Goal: Information Seeking & Learning: Find specific fact

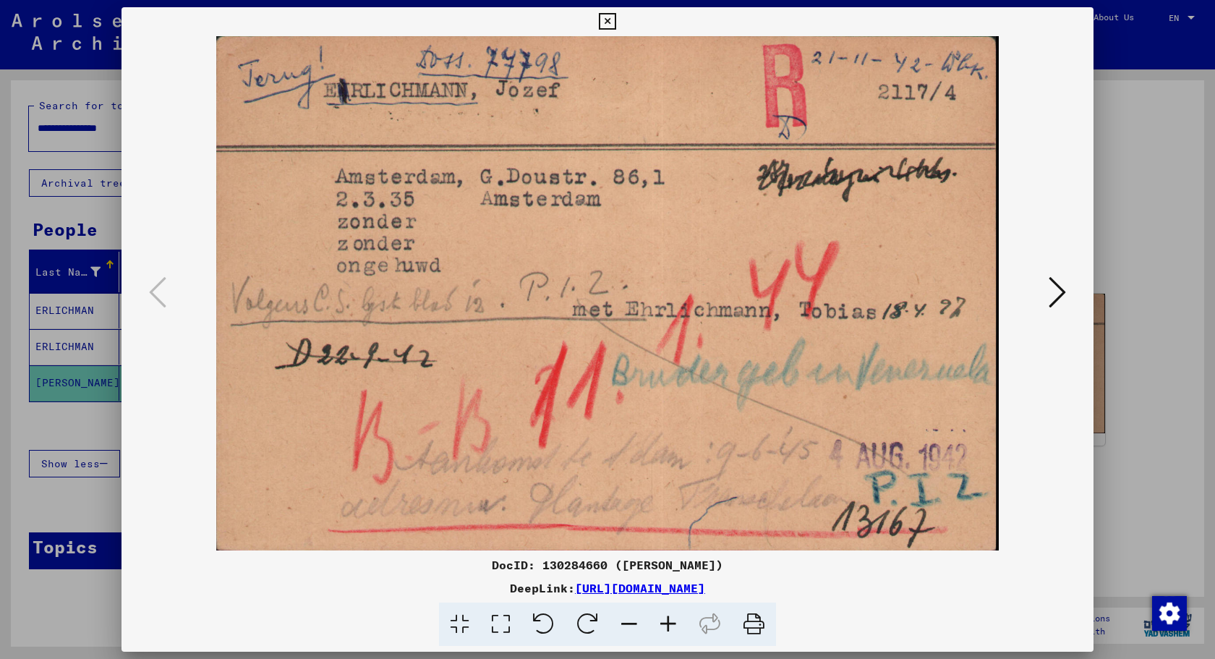
click at [616, 22] on icon at bounding box center [607, 21] width 17 height 17
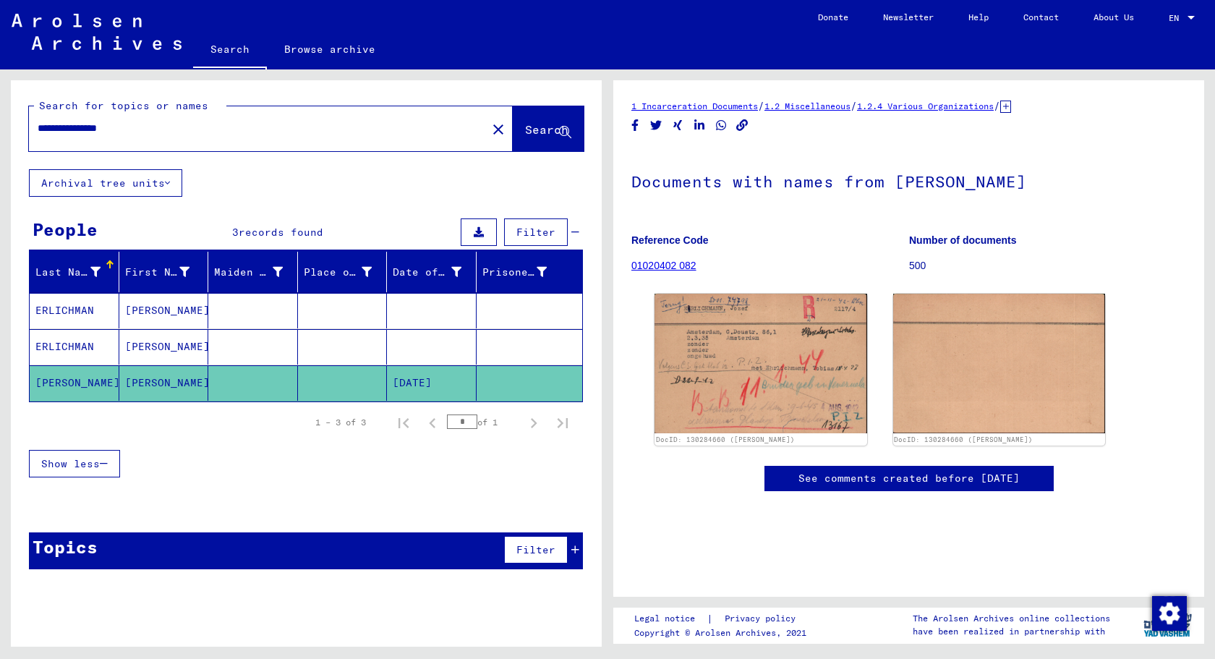
drag, startPoint x: 167, startPoint y: 131, endPoint x: 0, endPoint y: 130, distance: 167.1
click at [38, 130] on input "**********" at bounding box center [258, 128] width 441 height 15
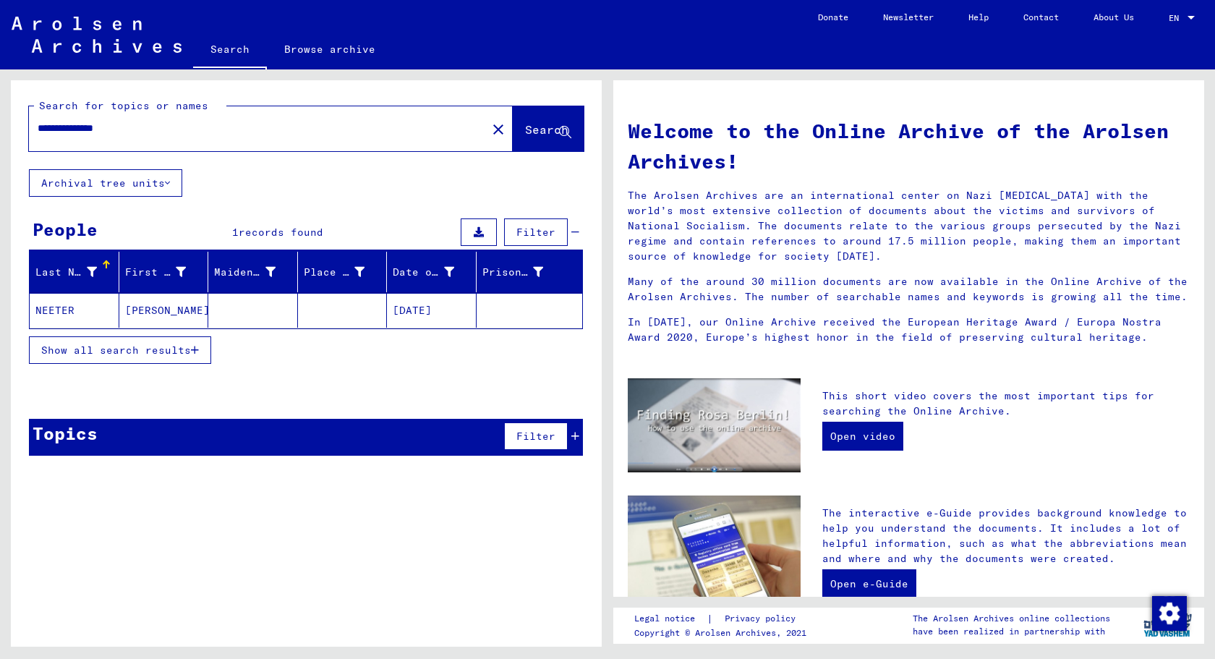
click at [72, 310] on mat-cell "NEETER" at bounding box center [75, 310] width 90 height 35
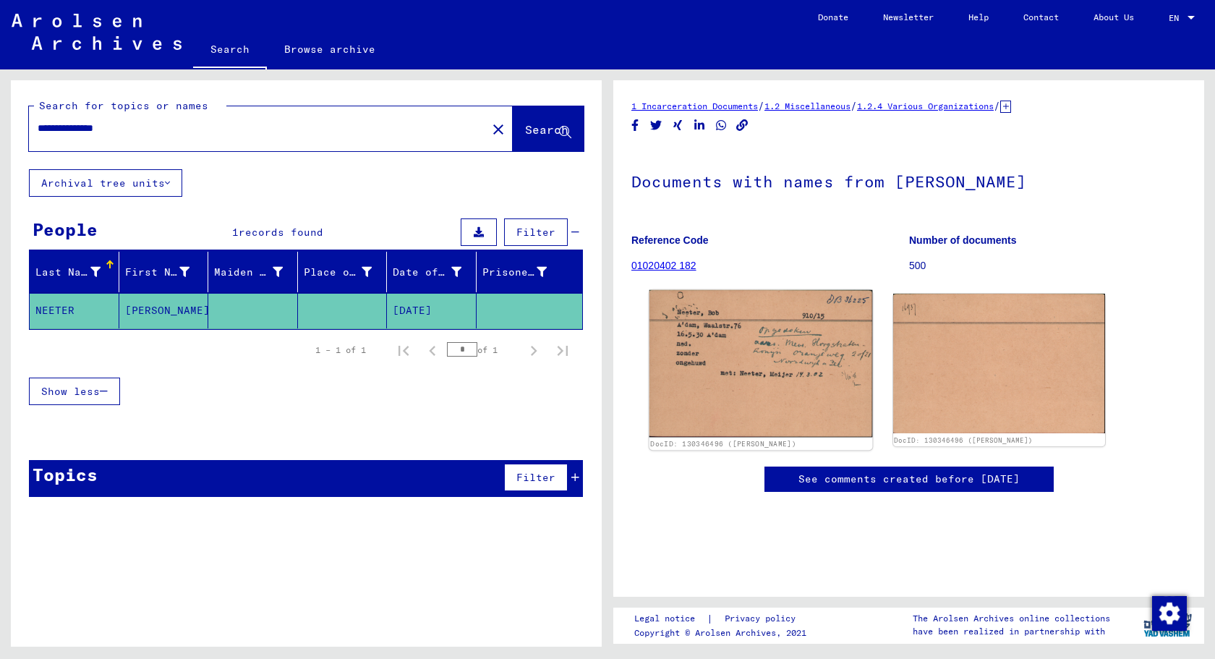
click at [765, 368] on img at bounding box center [761, 364] width 223 height 148
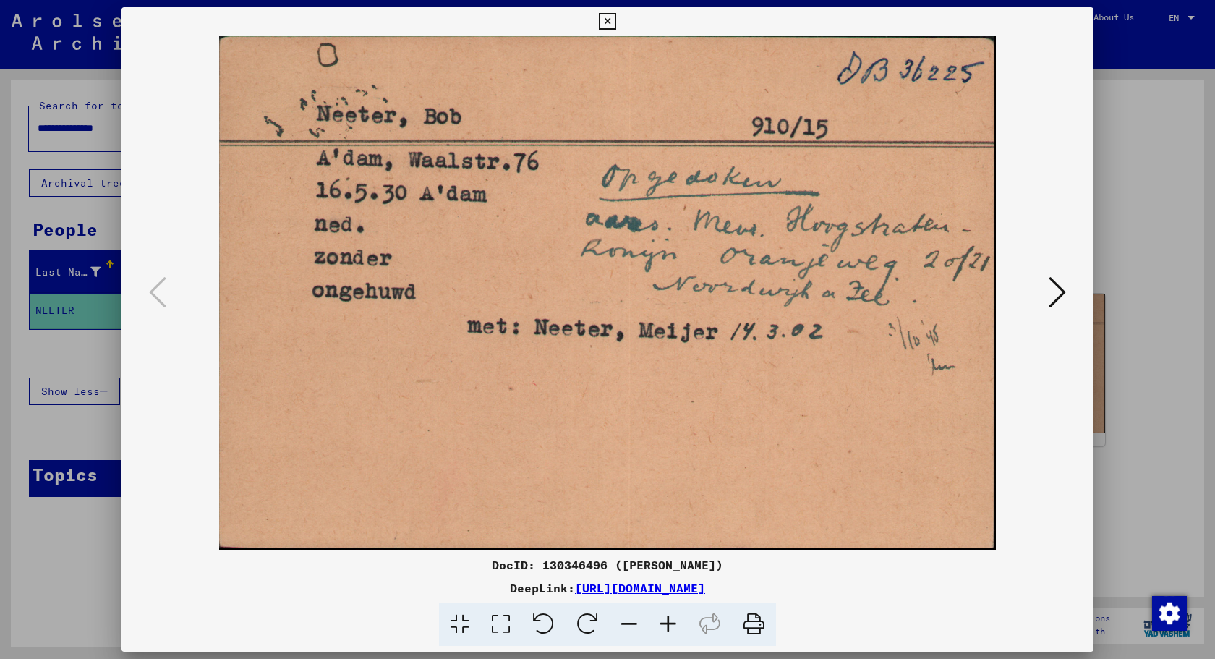
click at [616, 17] on icon at bounding box center [607, 21] width 17 height 17
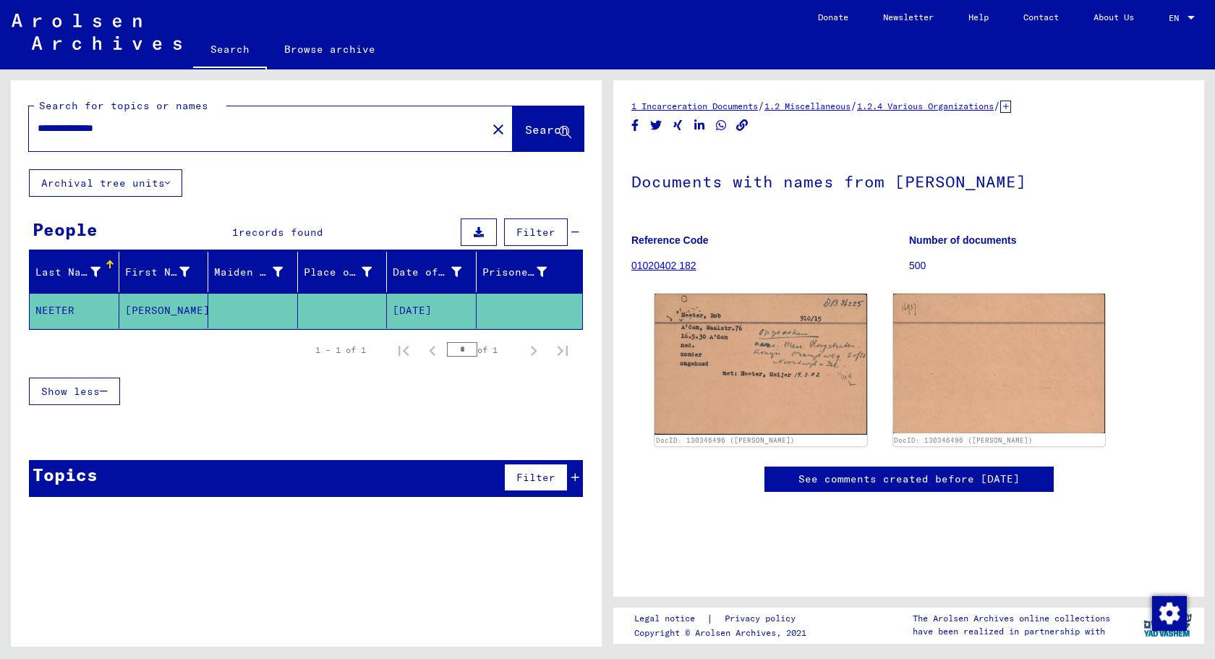
drag, startPoint x: 101, startPoint y: 129, endPoint x: 0, endPoint y: 129, distance: 100.6
click at [38, 129] on input "**********" at bounding box center [258, 128] width 441 height 15
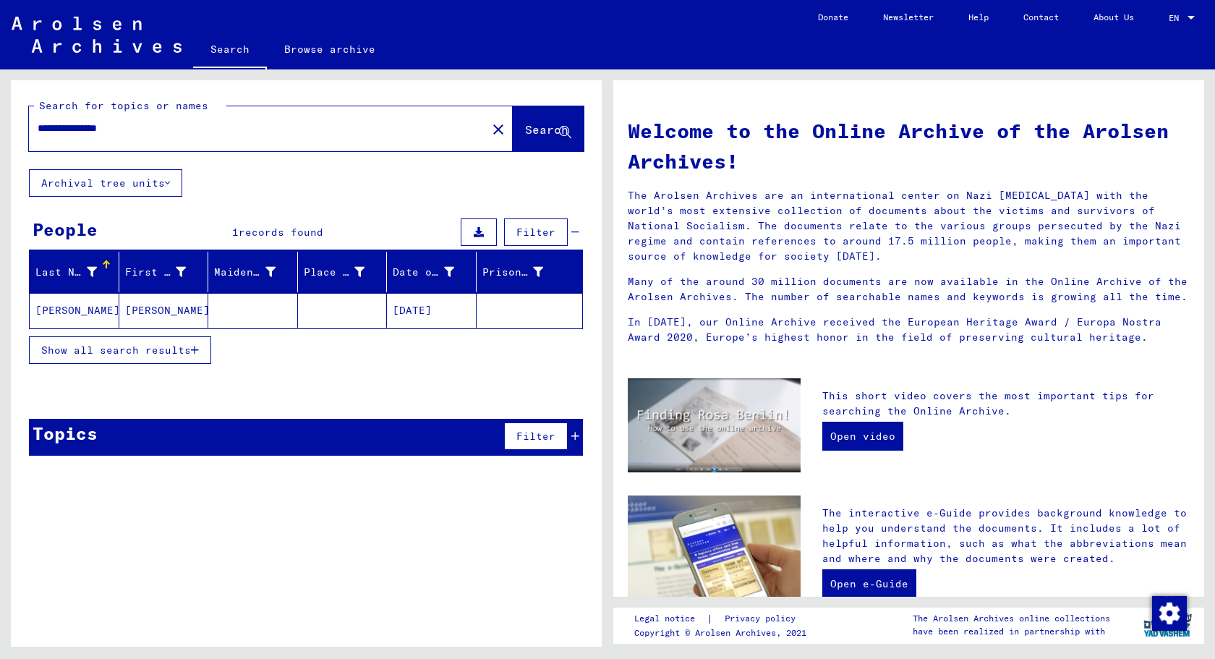
click at [77, 310] on mat-cell "[PERSON_NAME]" at bounding box center [75, 310] width 90 height 35
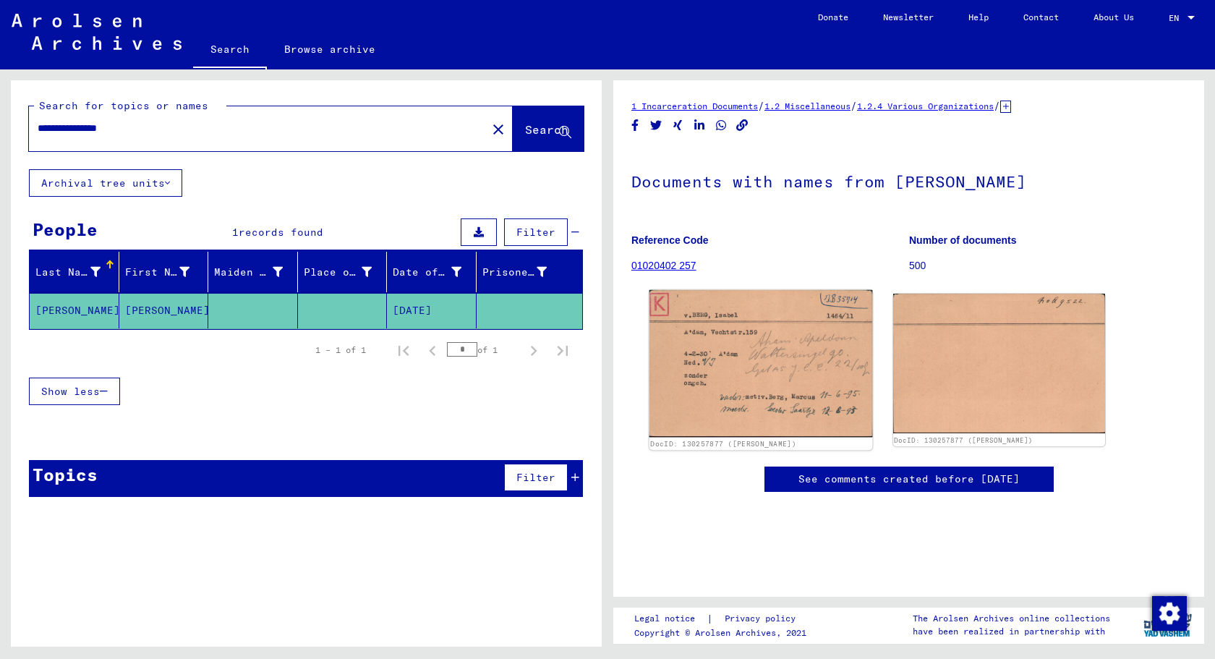
click at [733, 362] on img at bounding box center [761, 364] width 223 height 148
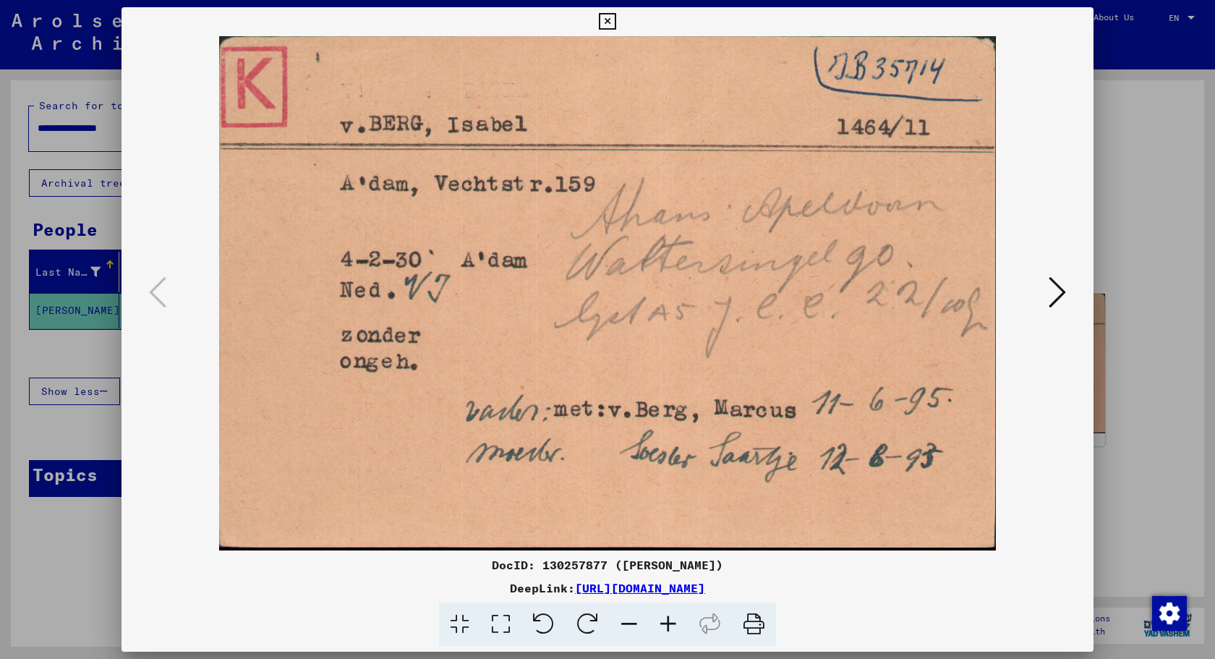
click at [616, 20] on icon at bounding box center [607, 21] width 17 height 17
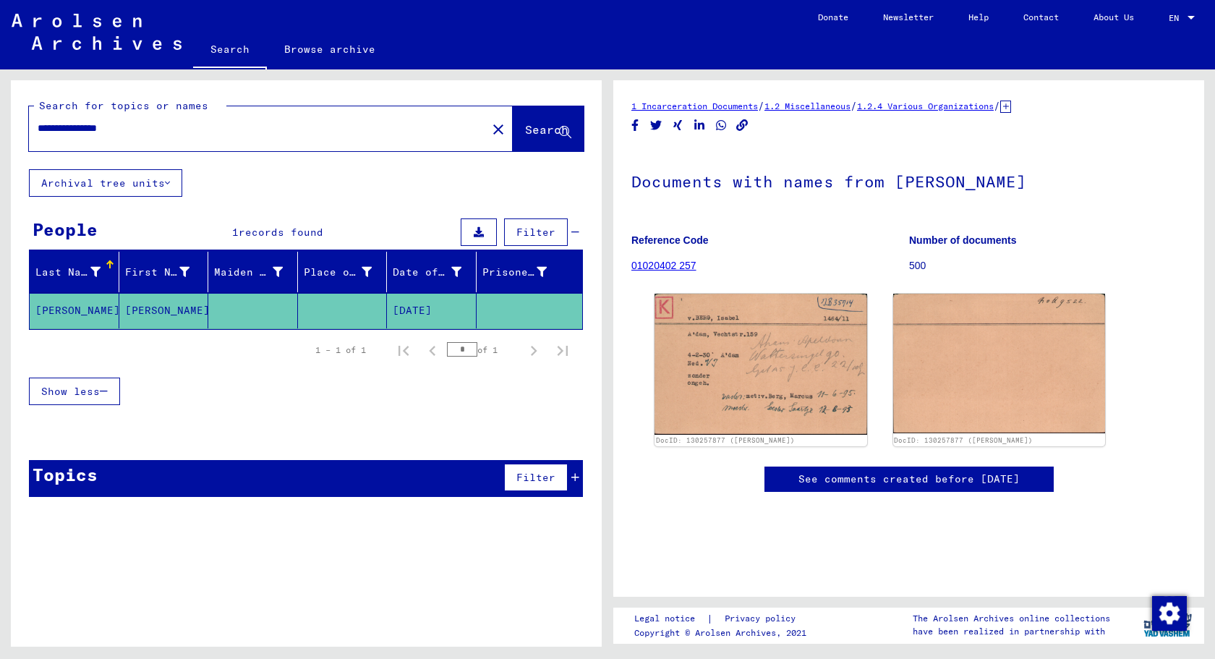
drag, startPoint x: 102, startPoint y: 127, endPoint x: 19, endPoint y: 127, distance: 83.2
click at [38, 127] on input "**********" at bounding box center [258, 128] width 441 height 15
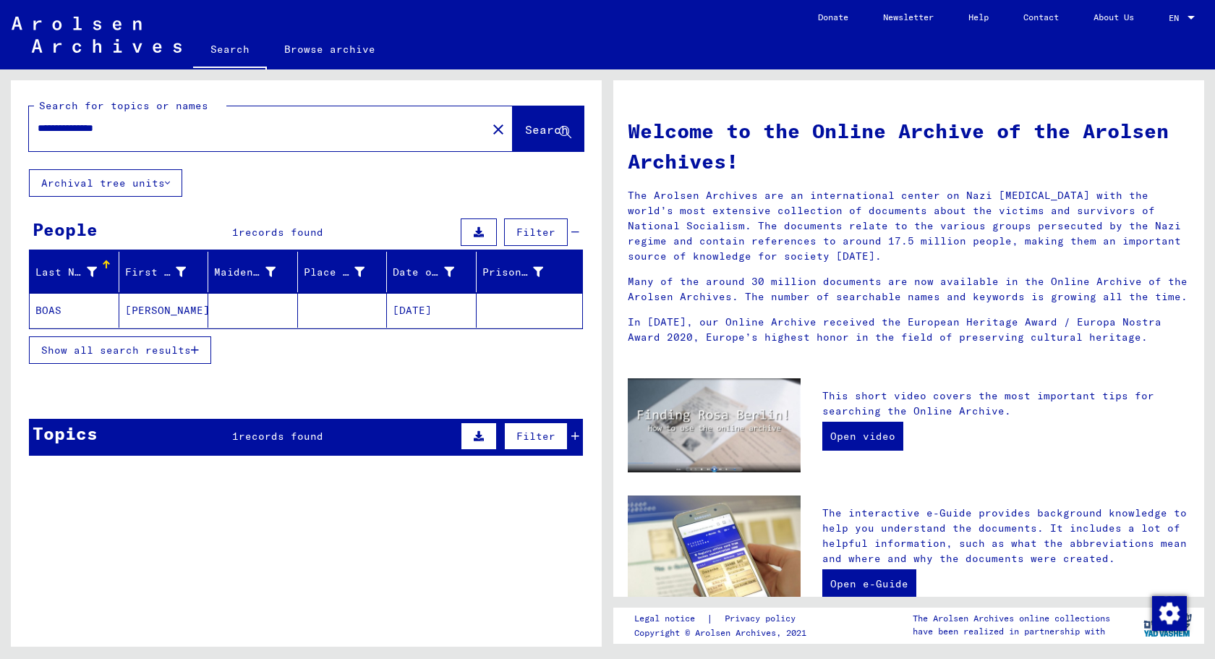
click at [70, 309] on mat-cell "BOAS" at bounding box center [75, 310] width 90 height 35
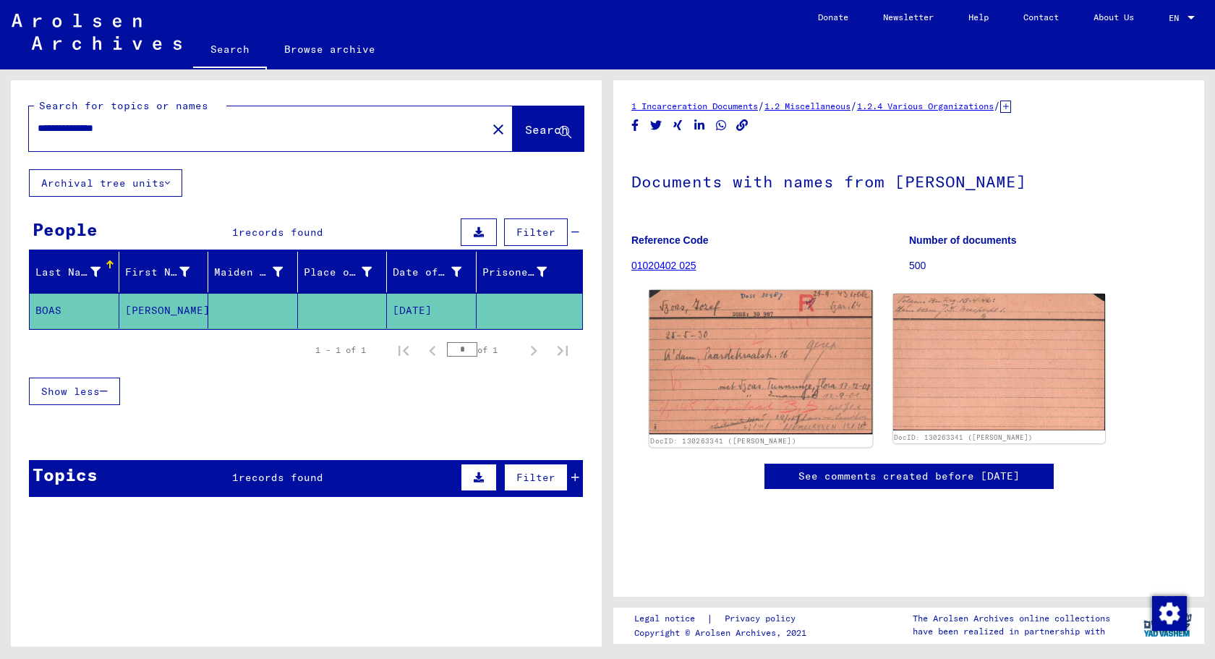
click at [804, 372] on img at bounding box center [761, 362] width 223 height 144
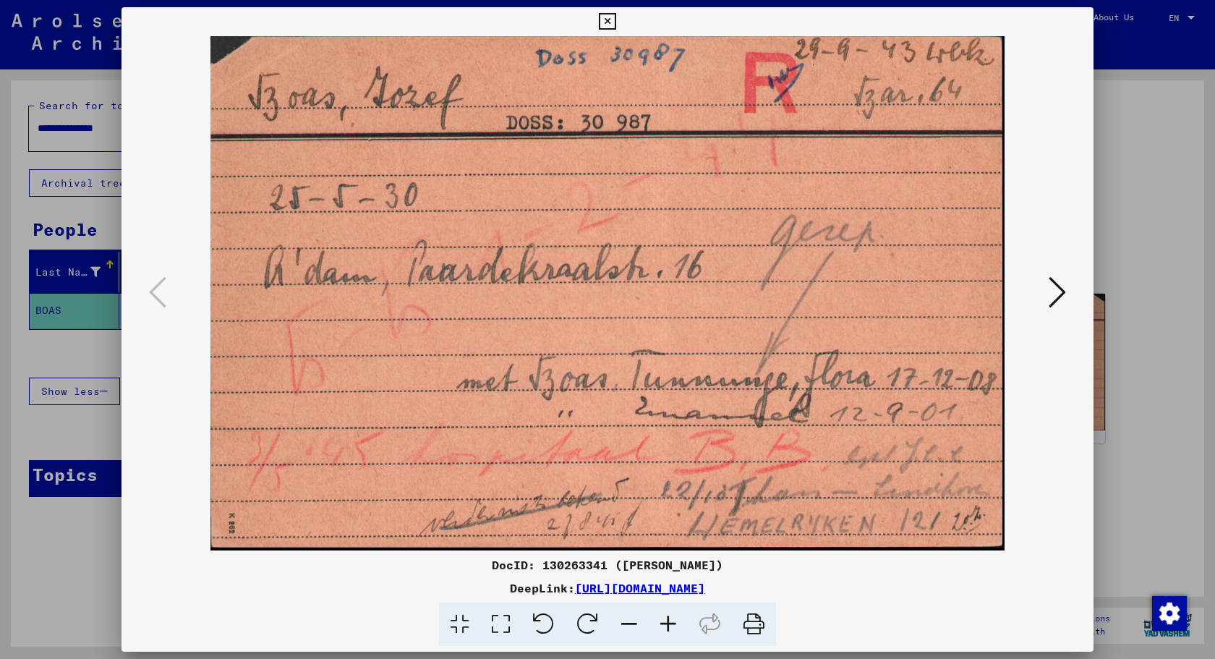
click at [616, 23] on icon at bounding box center [607, 21] width 17 height 17
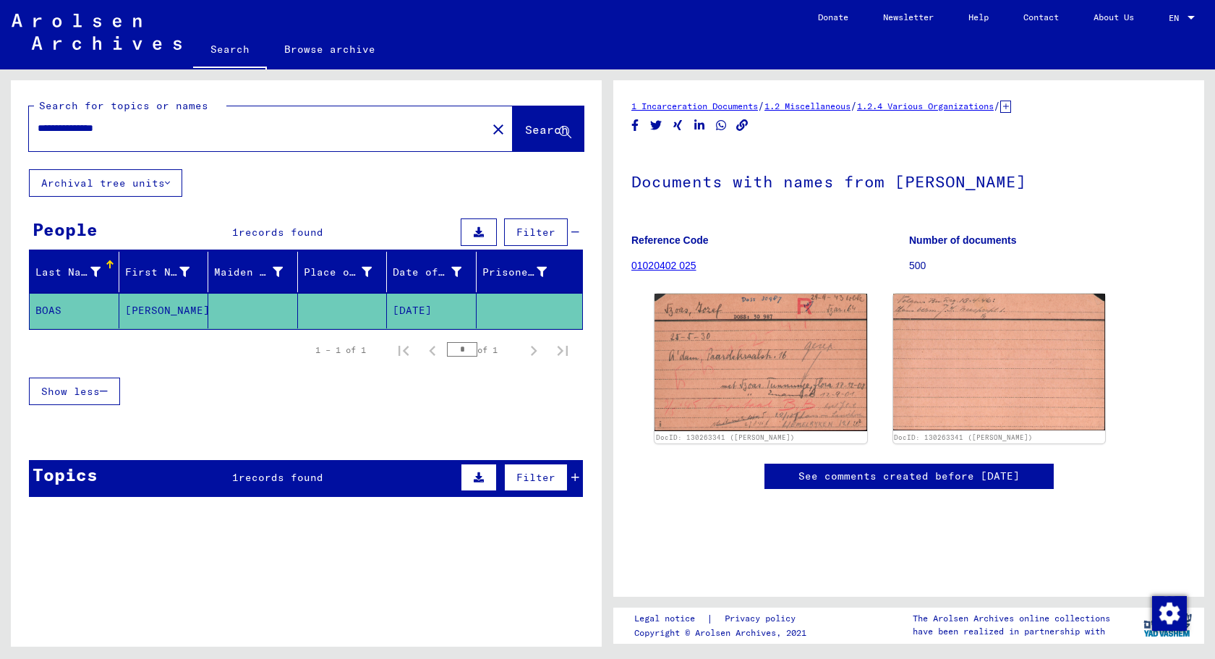
drag, startPoint x: 103, startPoint y: 126, endPoint x: 0, endPoint y: 126, distance: 102.7
click at [38, 126] on input "**********" at bounding box center [258, 128] width 441 height 15
type input "**********"
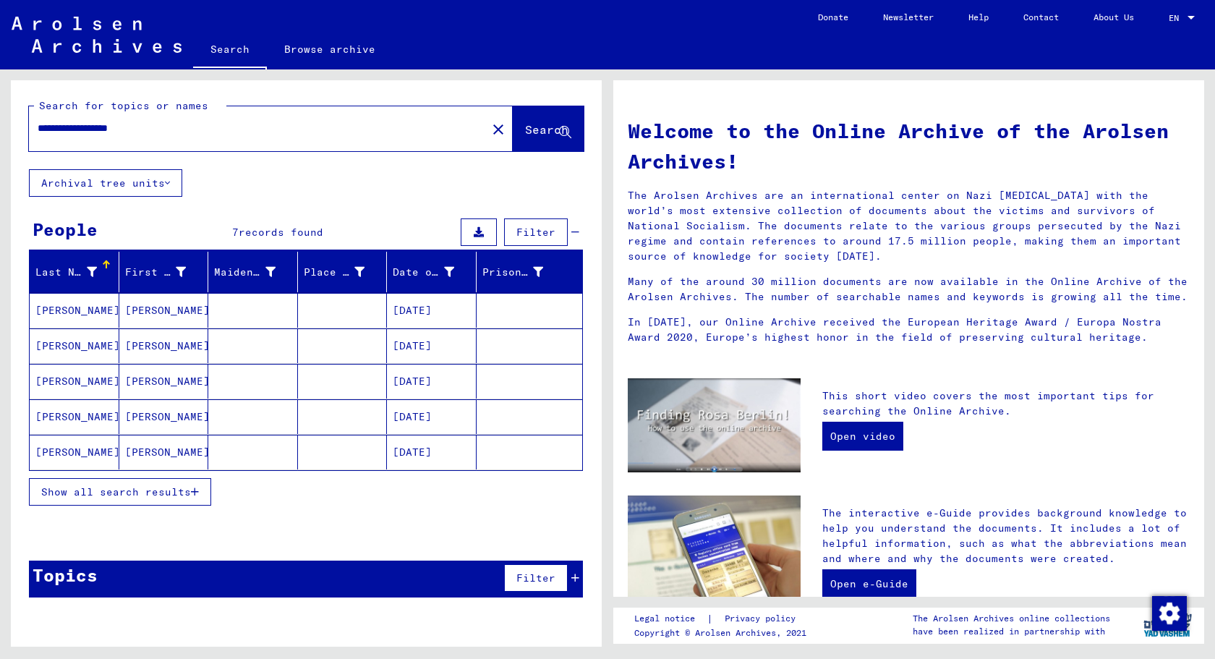
click at [78, 307] on mat-cell "[PERSON_NAME]" at bounding box center [75, 310] width 90 height 35
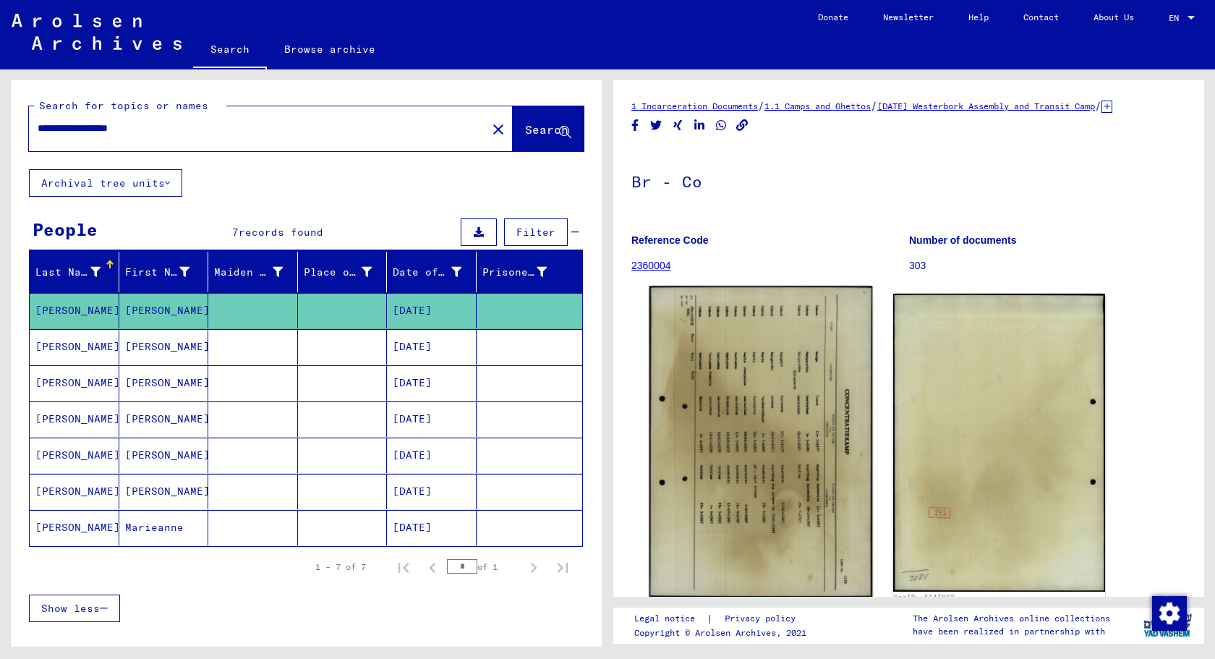
click at [731, 403] on img at bounding box center [761, 442] width 223 height 312
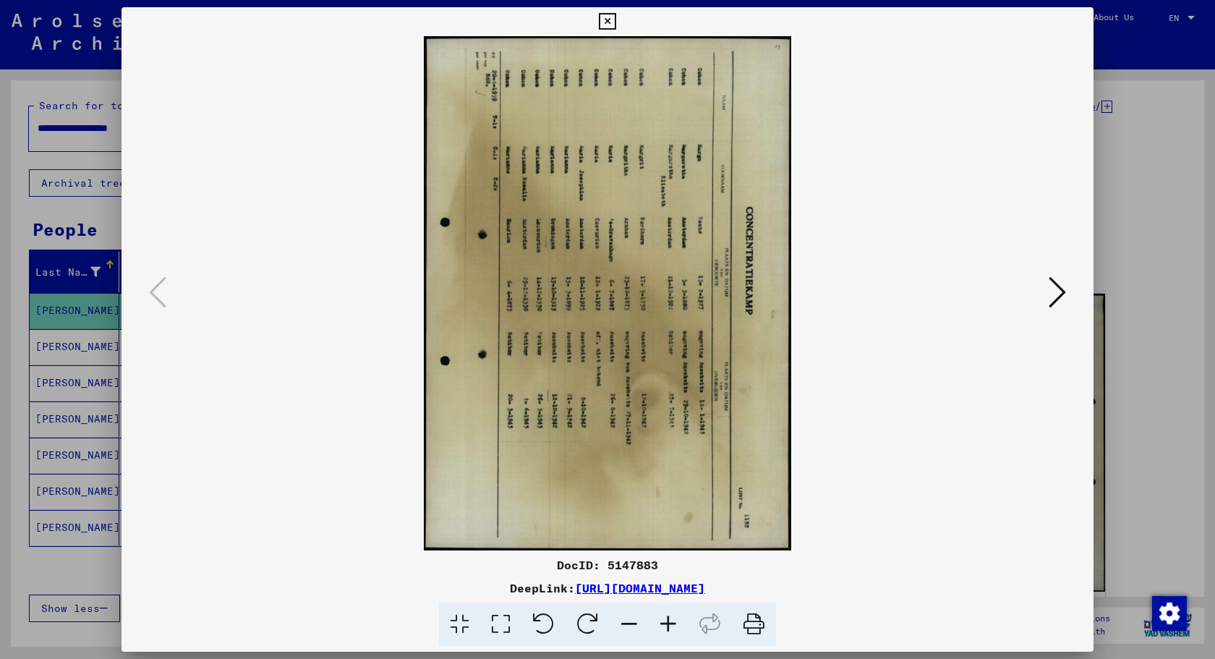
click at [543, 627] on icon at bounding box center [544, 625] width 44 height 44
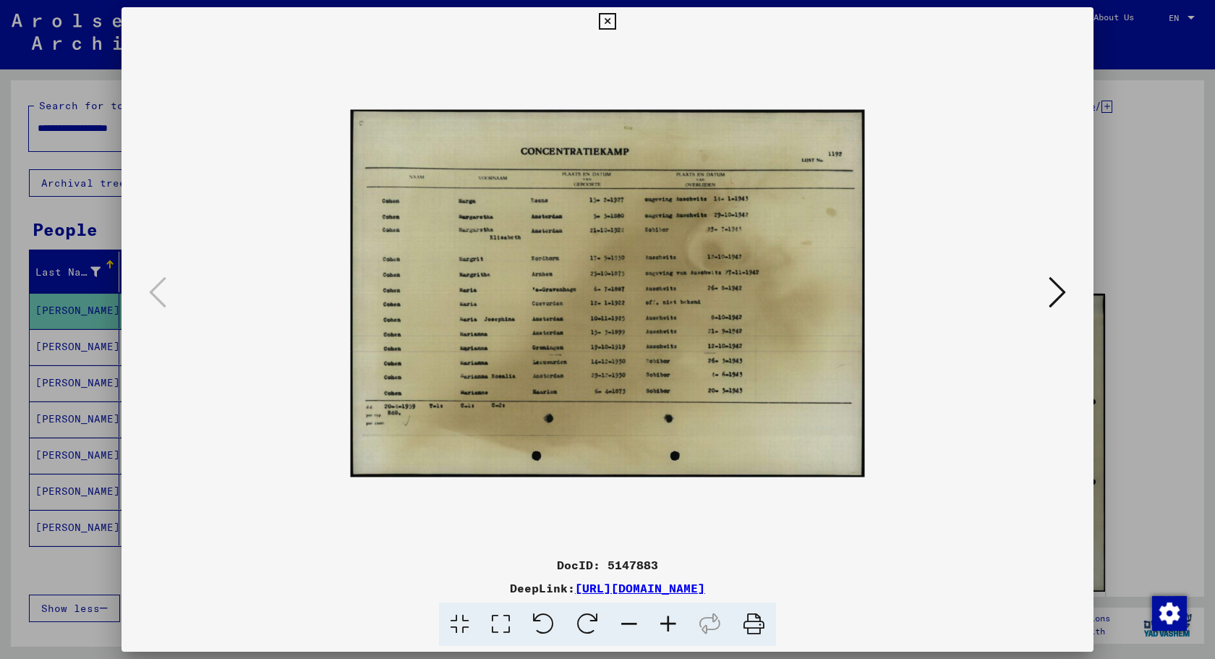
click at [661, 626] on icon at bounding box center [668, 625] width 39 height 44
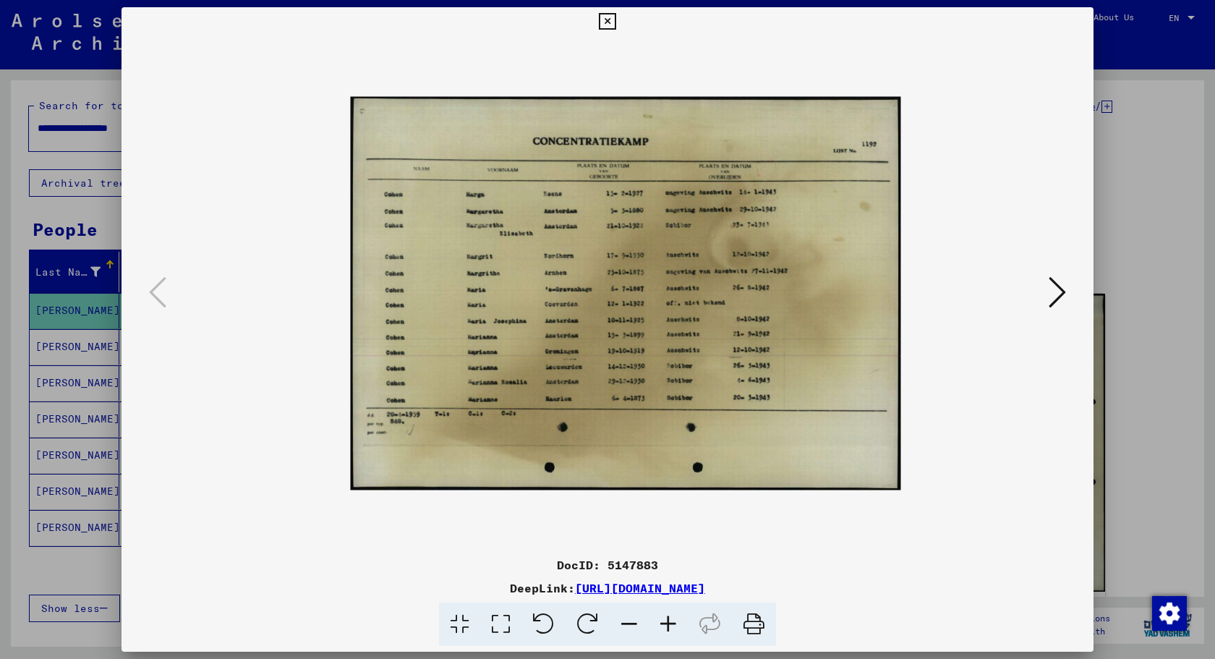
click at [661, 626] on icon at bounding box center [668, 625] width 39 height 44
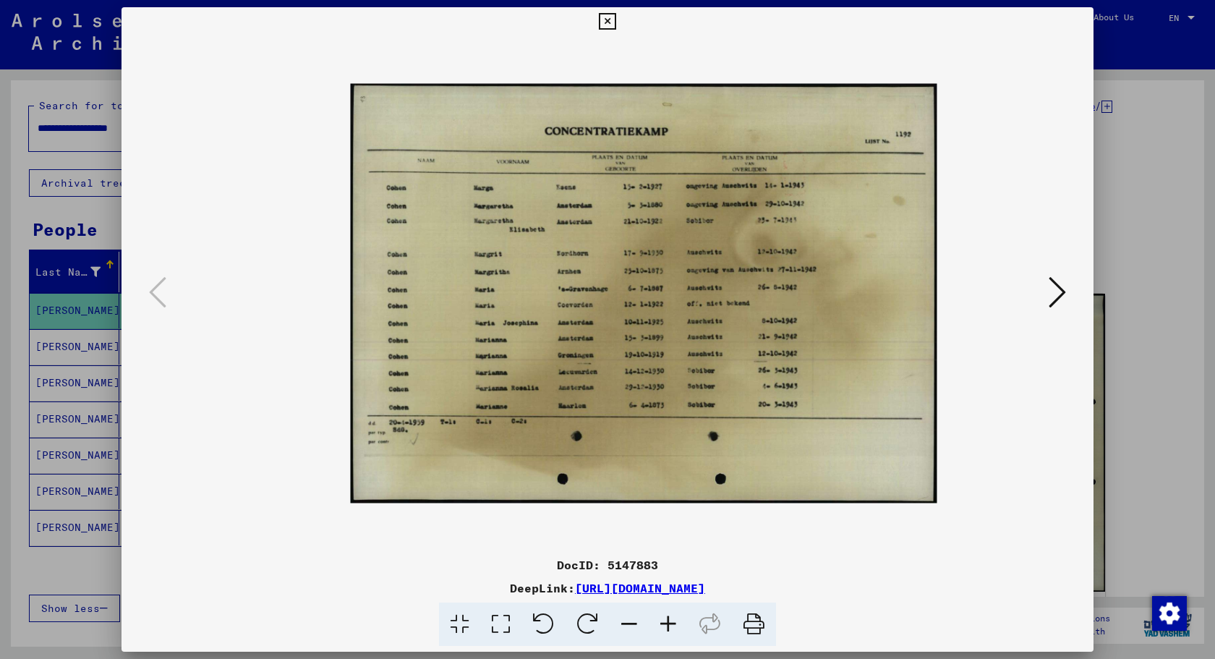
click at [661, 626] on icon at bounding box center [668, 625] width 39 height 44
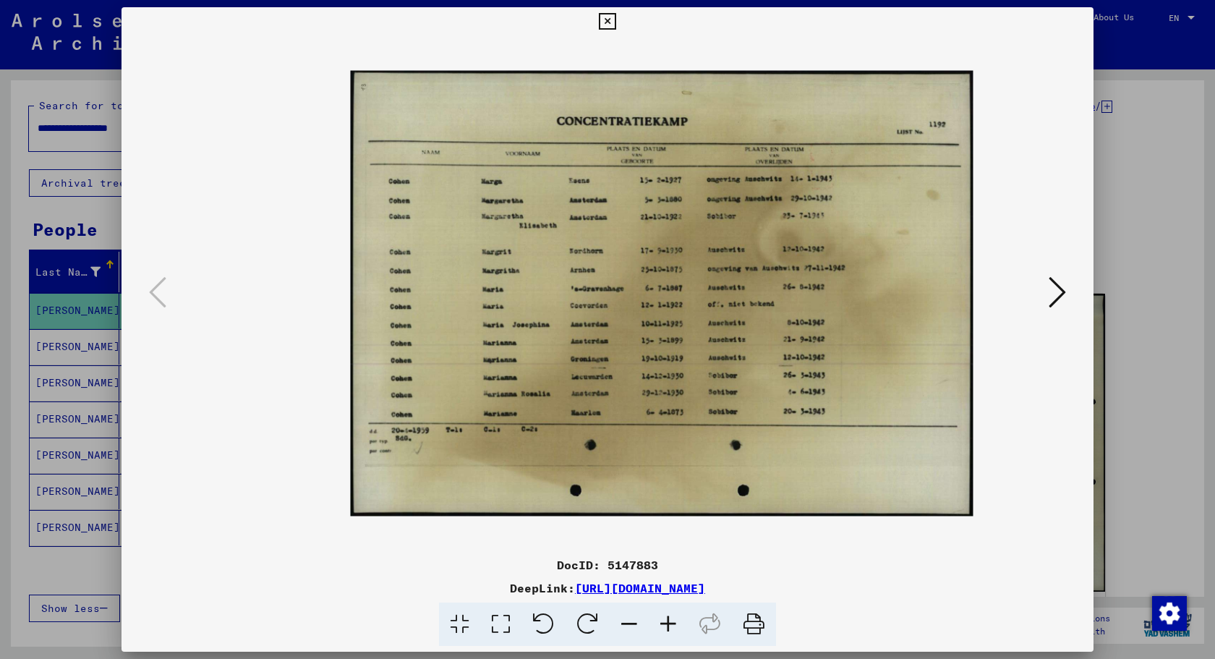
click at [661, 626] on icon at bounding box center [668, 625] width 39 height 44
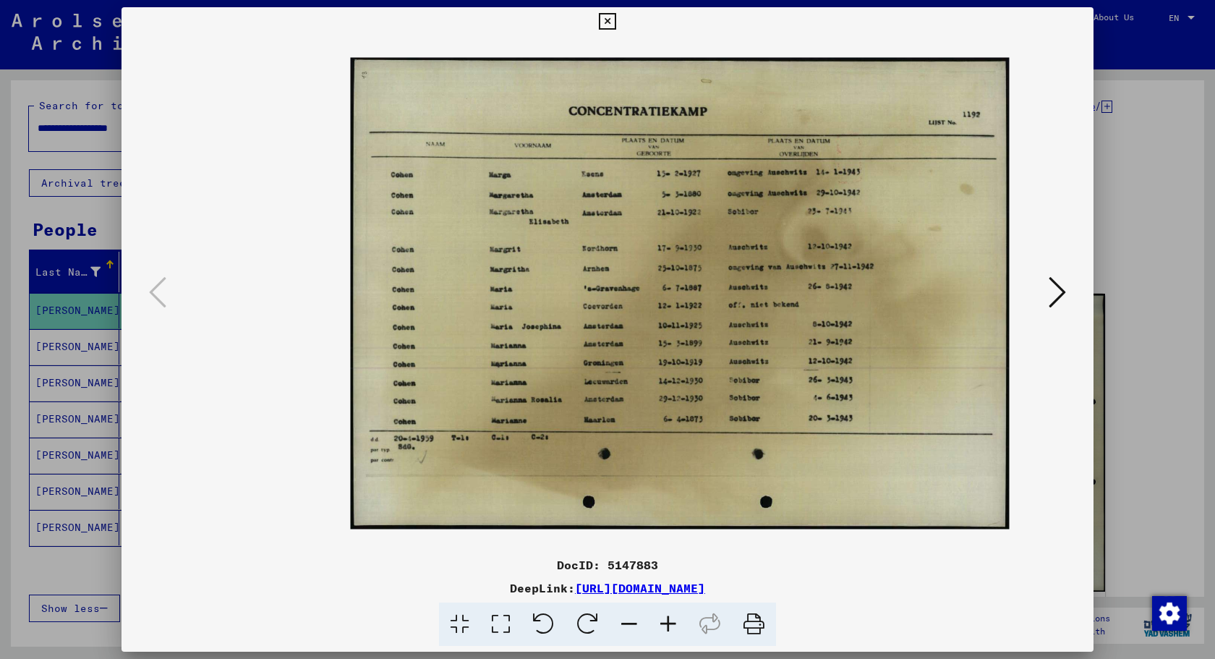
click at [661, 626] on icon at bounding box center [668, 625] width 39 height 44
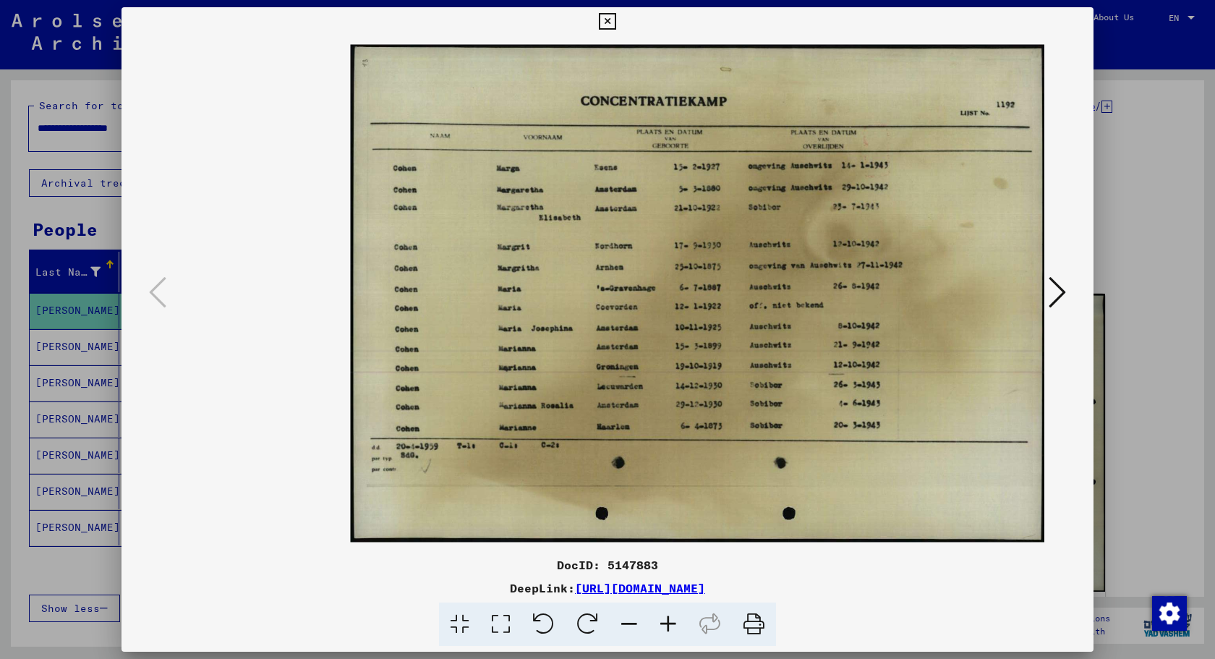
click at [661, 626] on icon at bounding box center [668, 625] width 39 height 44
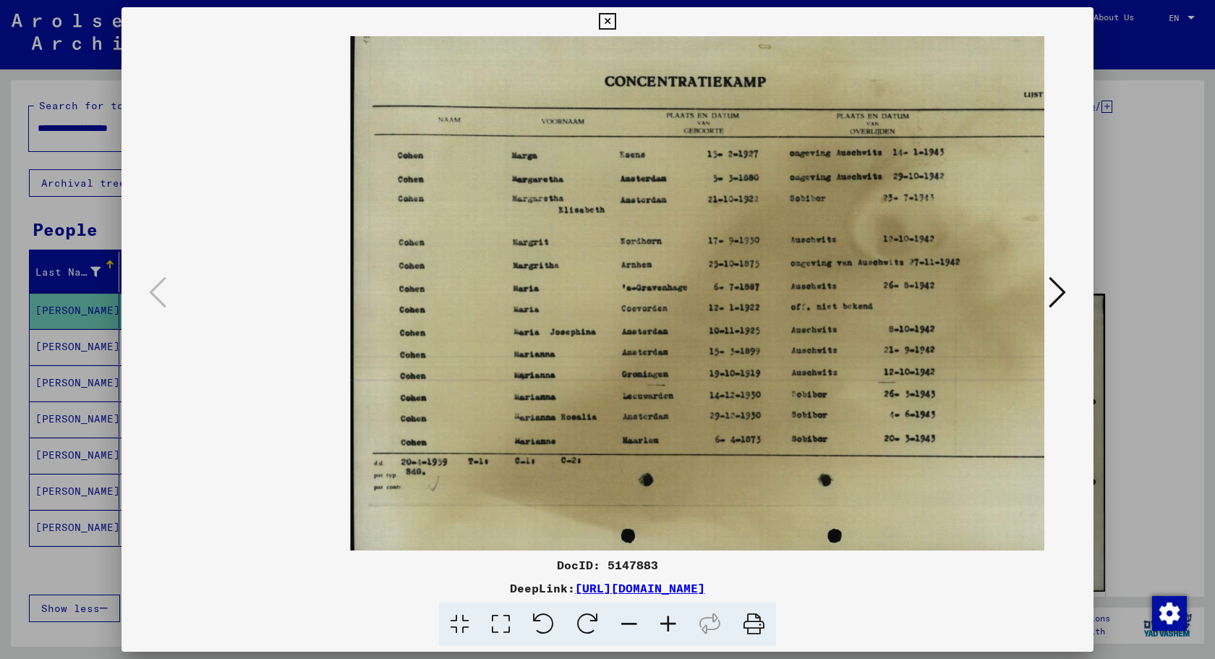
click at [661, 626] on icon at bounding box center [668, 625] width 39 height 44
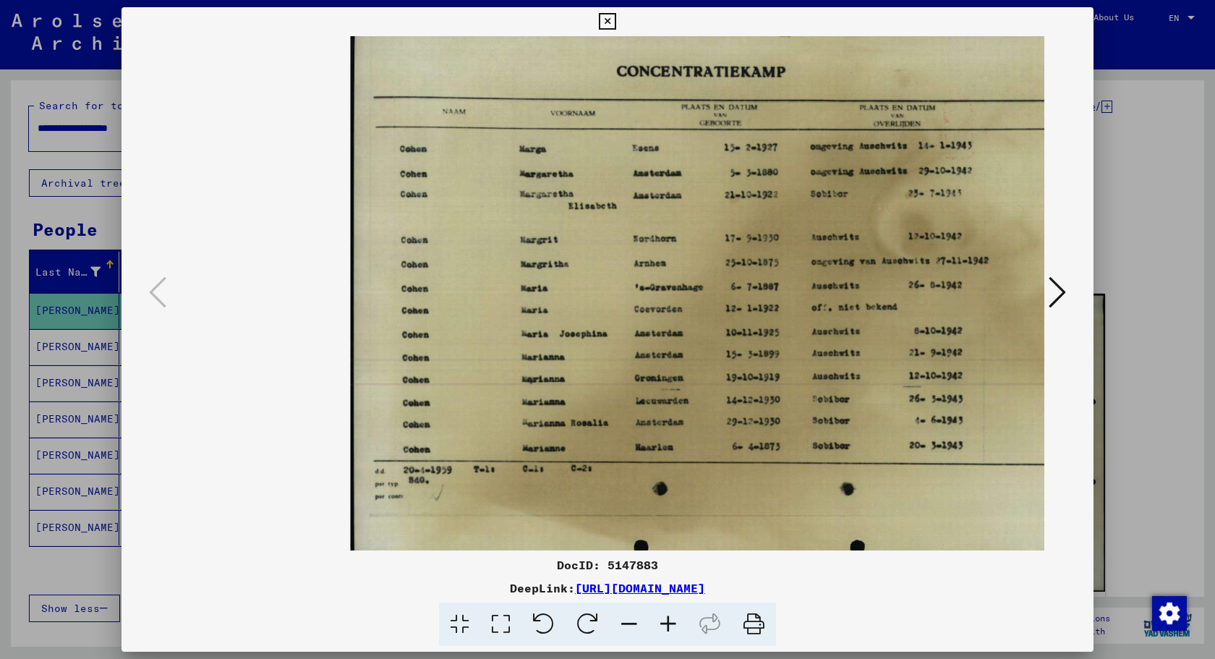
click at [661, 626] on icon at bounding box center [668, 625] width 39 height 44
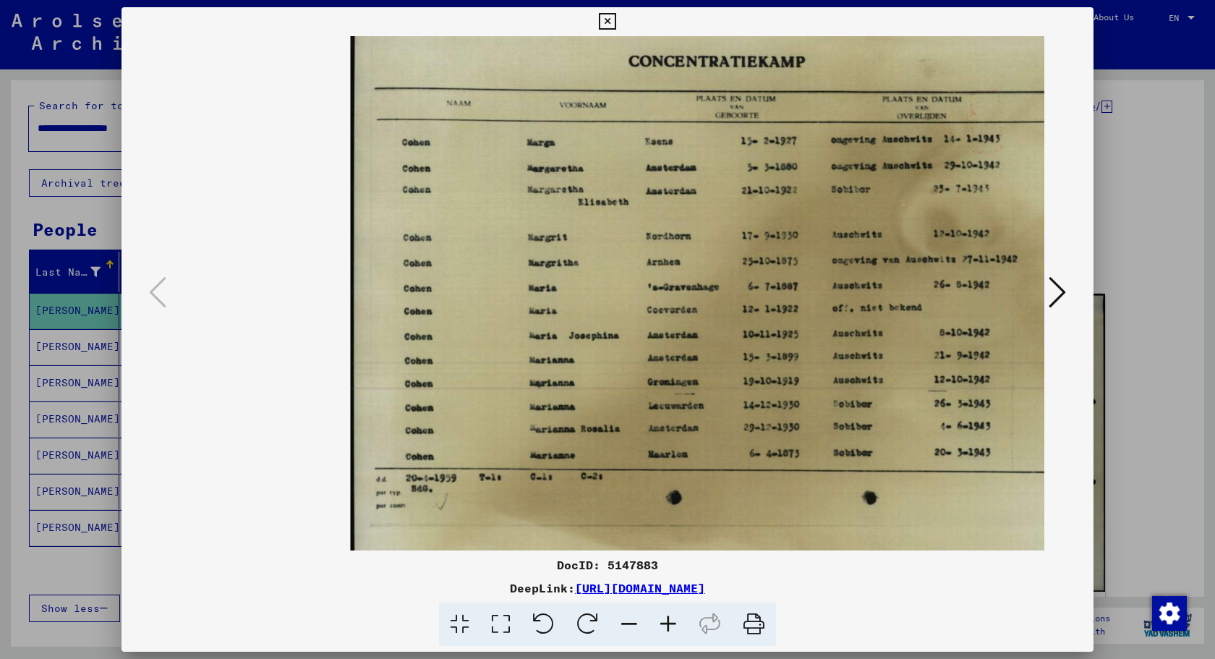
click at [661, 626] on icon at bounding box center [668, 625] width 39 height 44
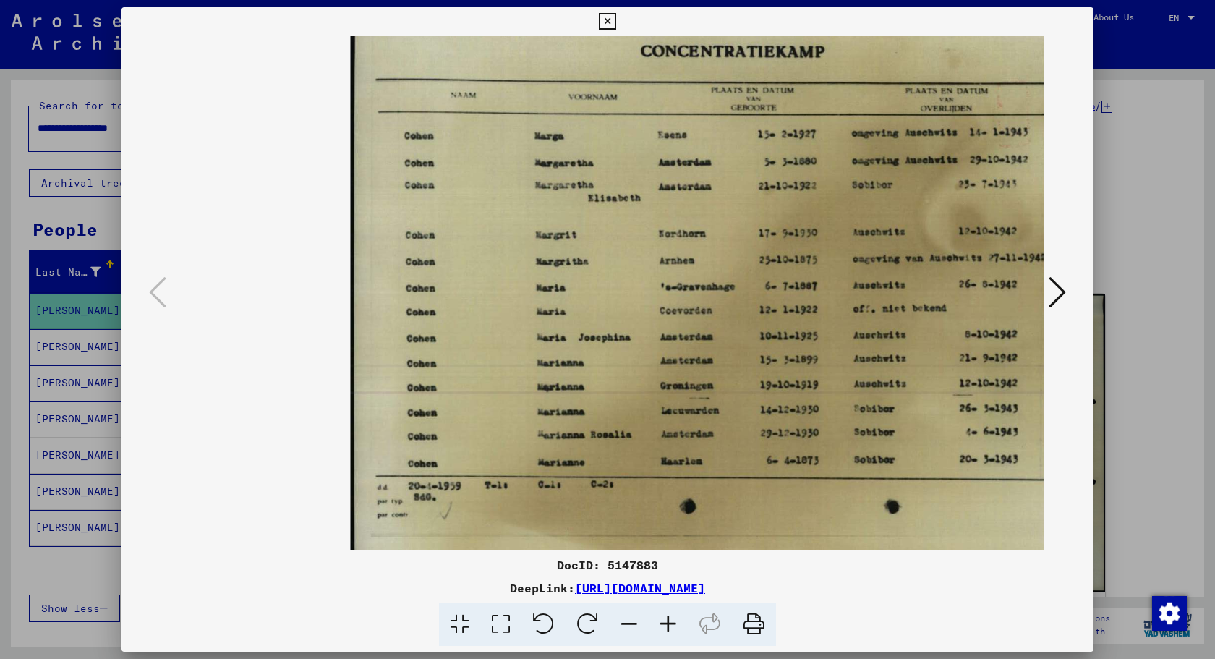
click at [661, 626] on icon at bounding box center [668, 625] width 39 height 44
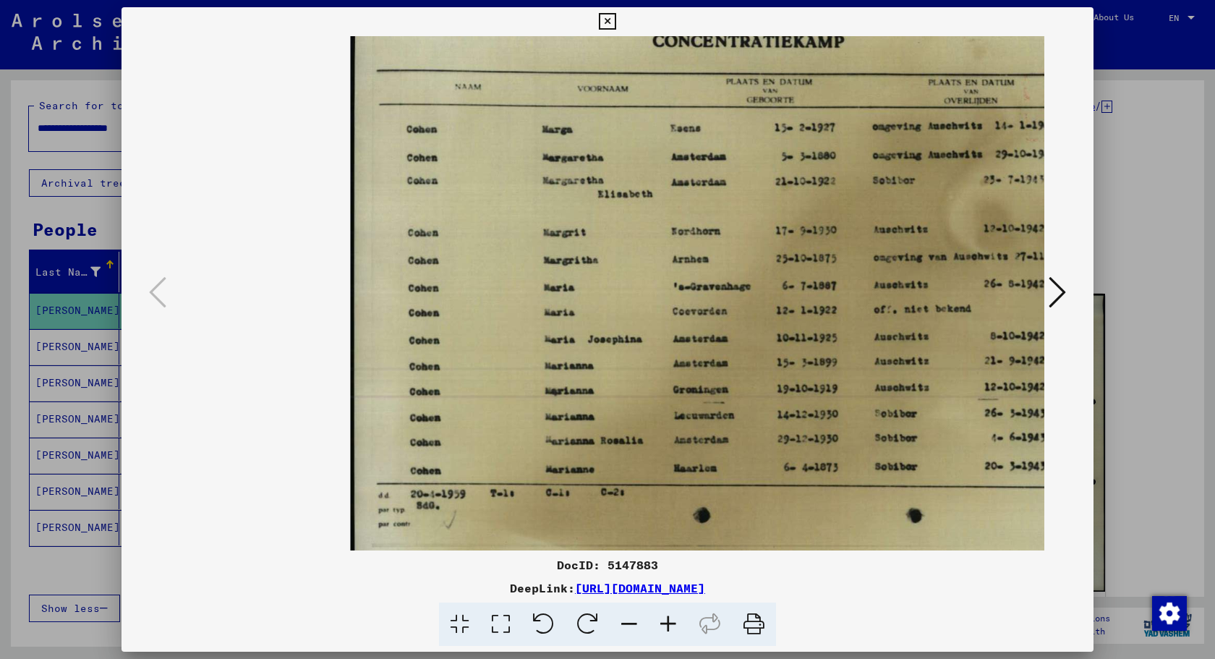
click at [616, 16] on icon at bounding box center [607, 21] width 17 height 17
